Goal: Find specific page/section: Find specific page/section

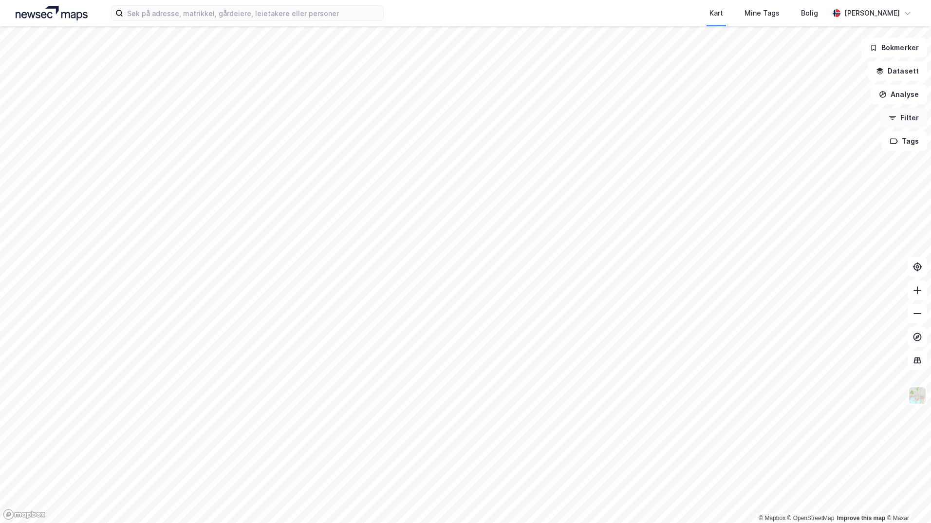
click at [902, 120] on button "Filter" at bounding box center [903, 117] width 47 height 19
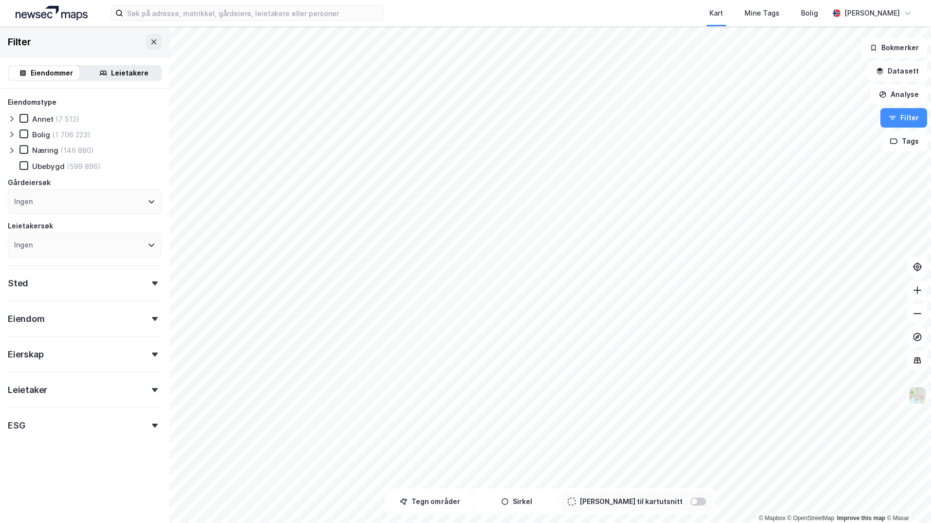
click at [152, 320] on icon at bounding box center [155, 319] width 6 height 4
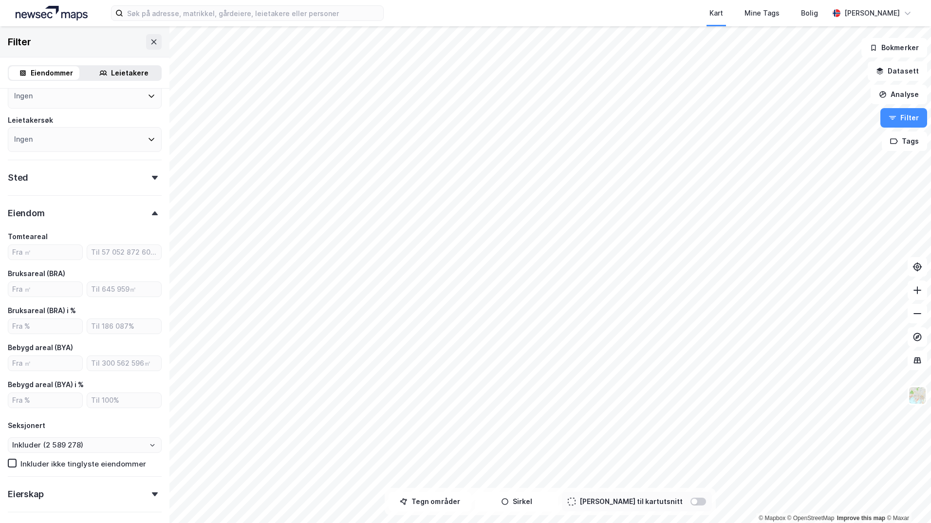
scroll to position [59, 0]
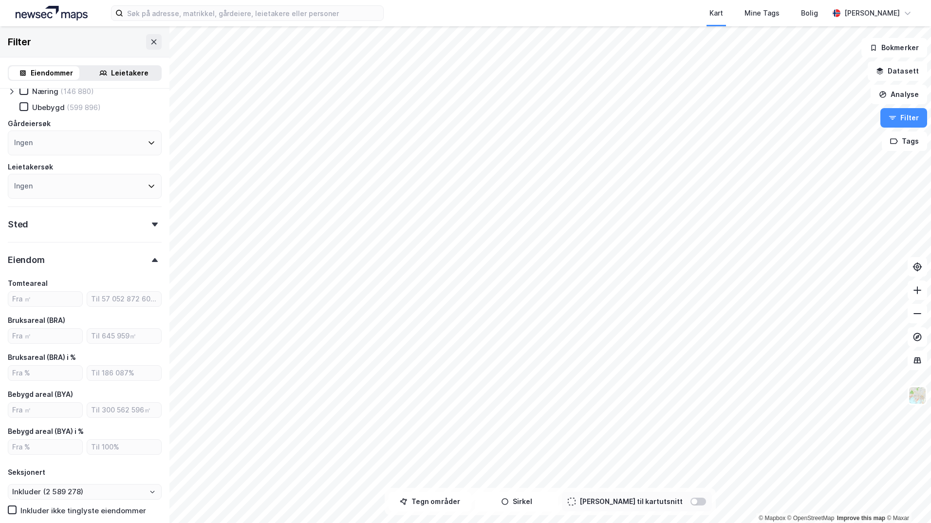
click at [145, 257] on div "Eiendom" at bounding box center [85, 256] width 154 height 28
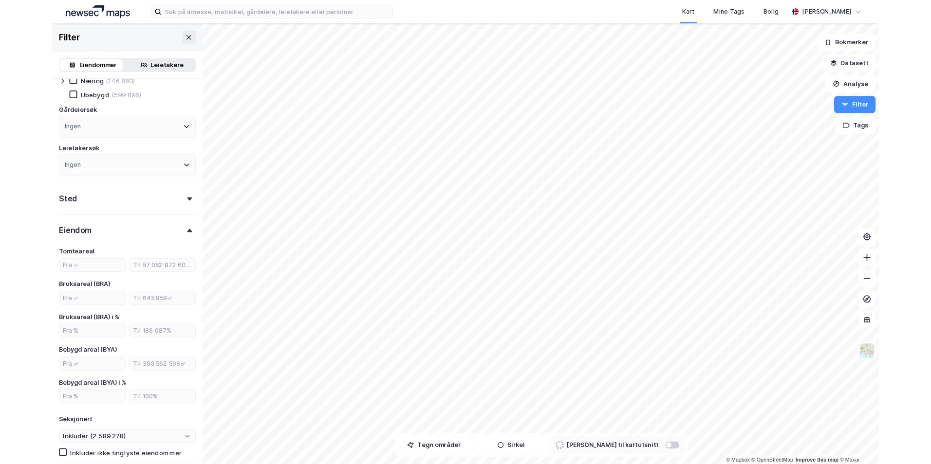
scroll to position [0, 0]
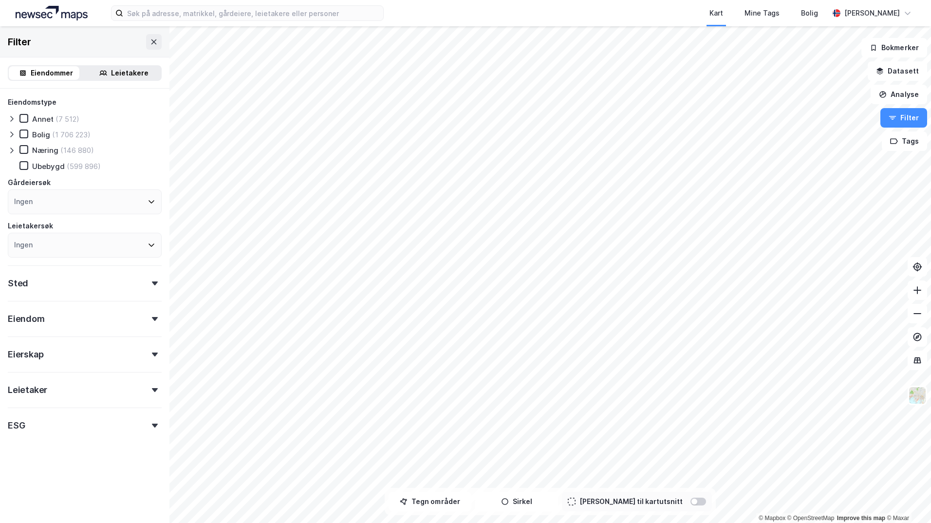
click at [14, 151] on icon at bounding box center [12, 150] width 8 height 8
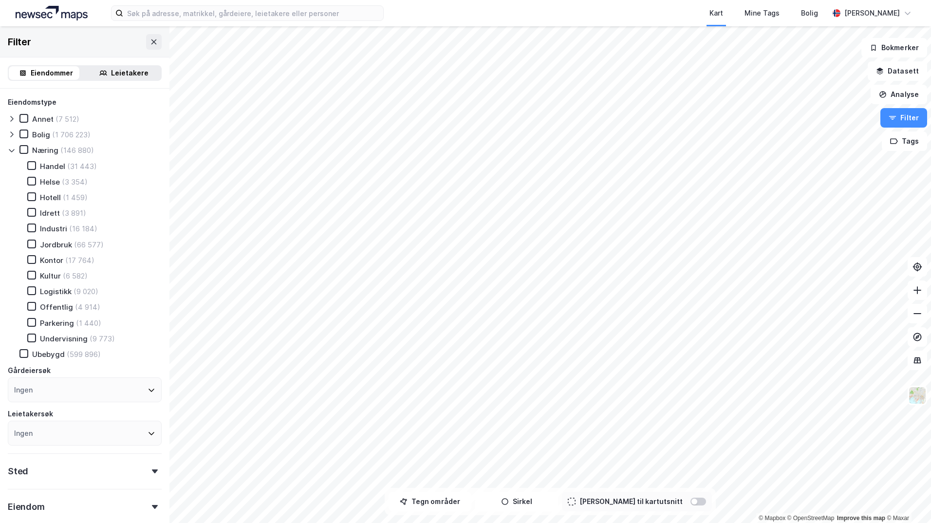
click at [12, 151] on icon at bounding box center [12, 150] width 8 height 8
